Goal: Information Seeking & Learning: Understand process/instructions

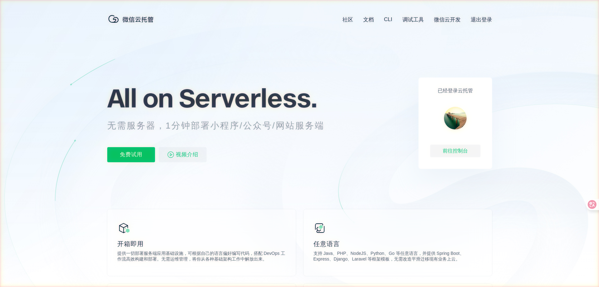
click at [369, 19] on link "文档" at bounding box center [368, 19] width 11 height 7
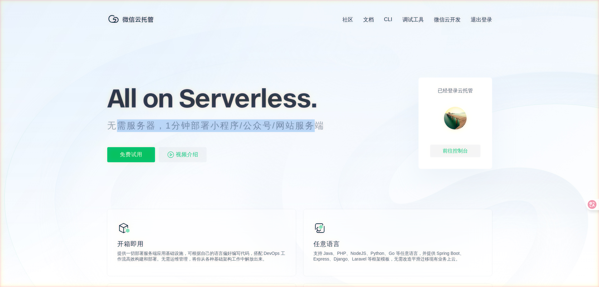
drag, startPoint x: 118, startPoint y: 127, endPoint x: 325, endPoint y: 126, distance: 207.0
click at [324, 126] on p "无需服务器，1分钟部署小程序/公众号/网站服务端" at bounding box center [221, 125] width 229 height 13
click at [329, 125] on p "无需服务器，1分钟部署小程序/公众号/网站服务端" at bounding box center [221, 125] width 229 height 13
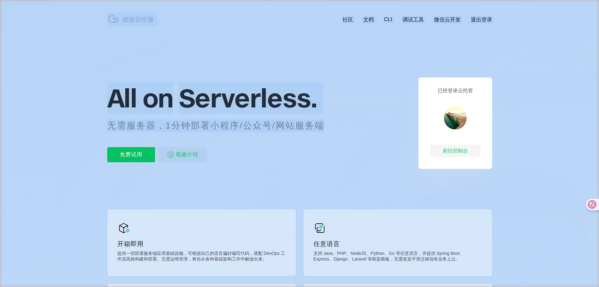
drag, startPoint x: 328, startPoint y: 126, endPoint x: 93, endPoint y: 132, distance: 234.8
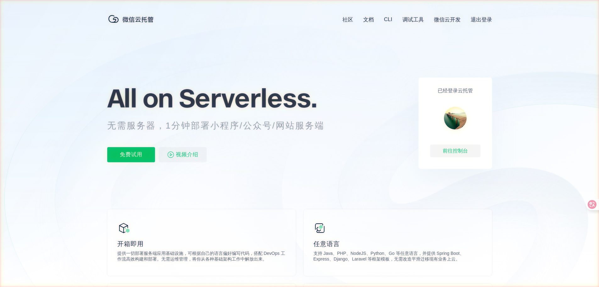
click at [93, 132] on icon at bounding box center [300, 170] width 604 height 340
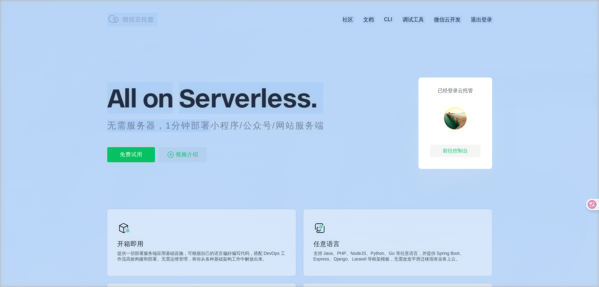
drag, startPoint x: 115, startPoint y: 129, endPoint x: 213, endPoint y: 125, distance: 97.6
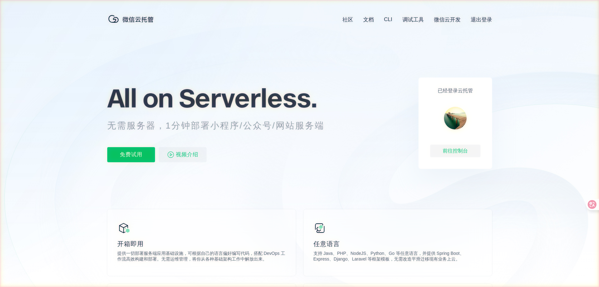
click at [222, 125] on p "无需服务器，1分钟部署小程序/公众号/网站服务端" at bounding box center [221, 125] width 229 height 13
click at [452, 152] on div "前往控制台" at bounding box center [455, 150] width 50 height 13
